Goal: Task Accomplishment & Management: Use online tool/utility

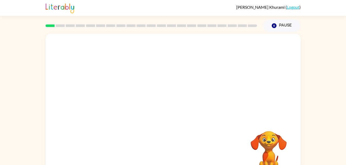
click at [98, 93] on div "Your browser must support playing .mp4 files to use Literably. Please try using…" at bounding box center [173, 107] width 255 height 147
click at [170, 110] on icon "button" at bounding box center [173, 110] width 6 height 6
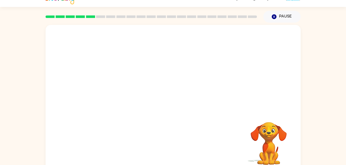
scroll to position [16, 0]
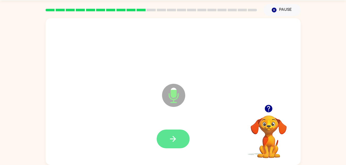
click at [167, 142] on button "button" at bounding box center [173, 139] width 33 height 19
click at [174, 141] on icon "button" at bounding box center [173, 139] width 6 height 6
click at [166, 141] on button "button" at bounding box center [173, 139] width 33 height 19
click at [179, 142] on button "button" at bounding box center [173, 139] width 33 height 19
click at [170, 147] on button "button" at bounding box center [173, 139] width 33 height 19
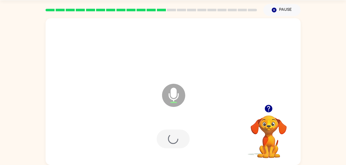
click at [171, 143] on div at bounding box center [173, 139] width 33 height 19
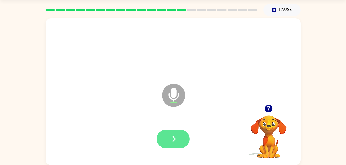
click at [169, 142] on icon "button" at bounding box center [172, 139] width 9 height 9
click at [177, 135] on icon "button" at bounding box center [172, 139] width 9 height 9
click at [167, 142] on button "button" at bounding box center [173, 139] width 33 height 19
click at [164, 137] on button "button" at bounding box center [173, 139] width 33 height 19
click at [170, 143] on icon "button" at bounding box center [172, 139] width 9 height 9
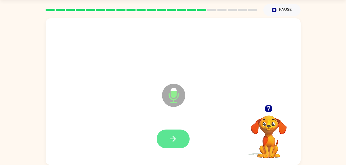
click at [170, 134] on button "button" at bounding box center [173, 139] width 33 height 19
click at [168, 135] on icon "button" at bounding box center [172, 139] width 9 height 9
click at [176, 145] on button "button" at bounding box center [173, 139] width 33 height 19
click at [175, 141] on icon "button" at bounding box center [172, 139] width 9 height 9
click at [163, 133] on button "button" at bounding box center [173, 139] width 33 height 19
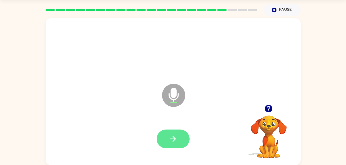
click at [177, 137] on icon "button" at bounding box center [172, 139] width 9 height 9
click at [168, 135] on button "button" at bounding box center [173, 139] width 33 height 19
click at [164, 145] on button "button" at bounding box center [173, 139] width 33 height 19
click at [174, 147] on button "button" at bounding box center [173, 139] width 33 height 19
click at [177, 141] on button "button" at bounding box center [173, 139] width 33 height 19
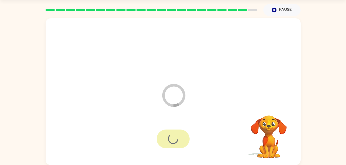
scroll to position [6, 0]
